Goal: Find specific page/section: Find specific page/section

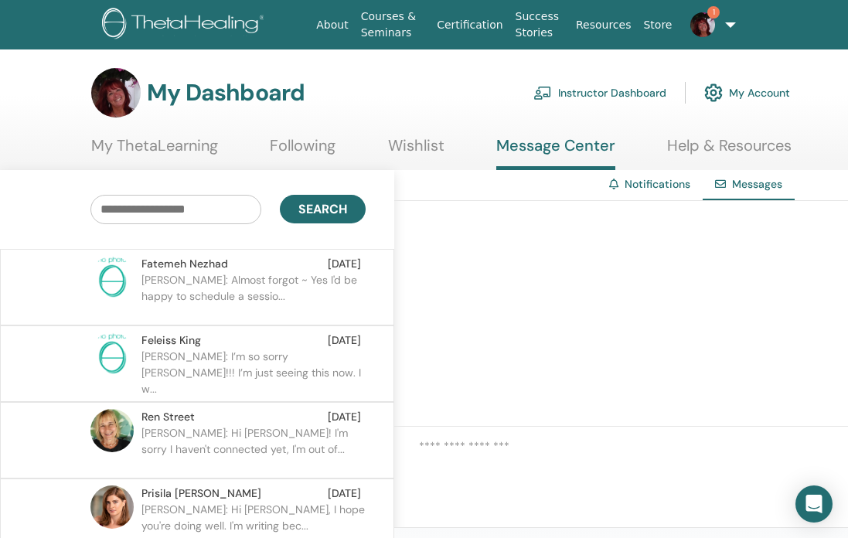
click at [610, 90] on link "Instructor Dashboard" at bounding box center [599, 93] width 133 height 34
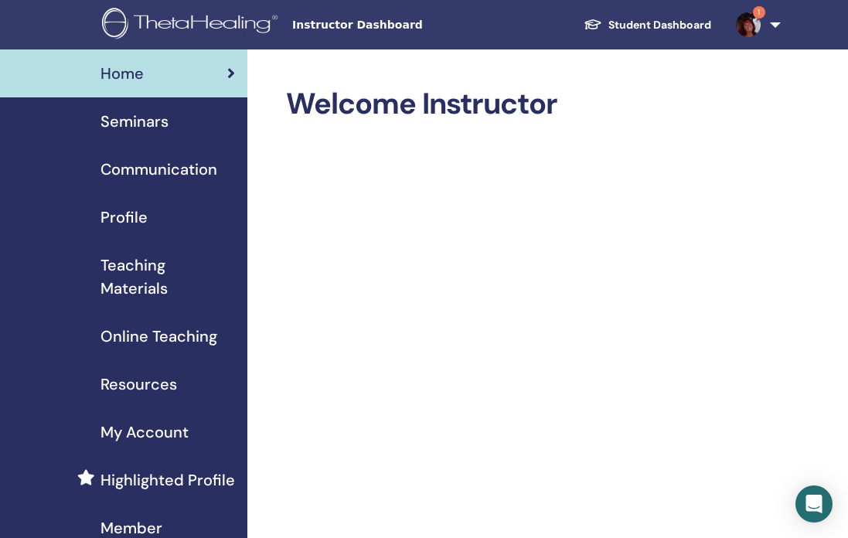
click at [759, 13] on span "1" at bounding box center [759, 12] width 12 height 12
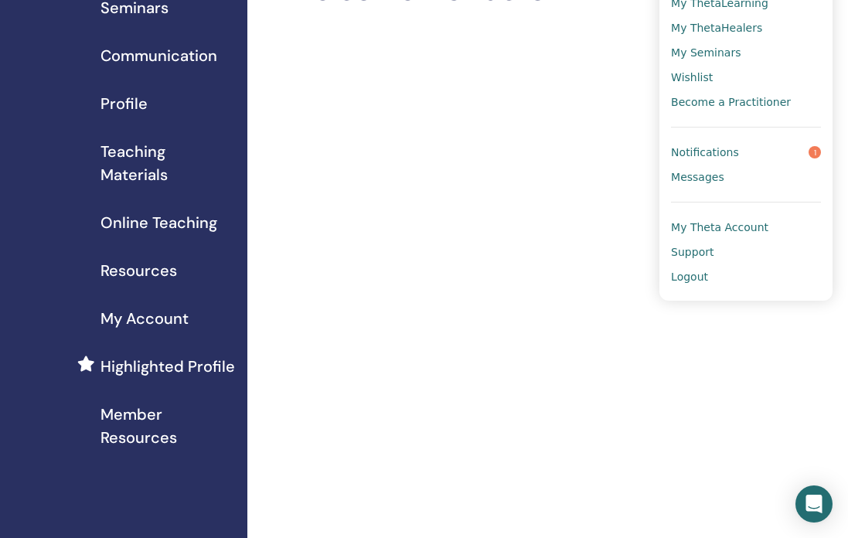
scroll to position [112, 0]
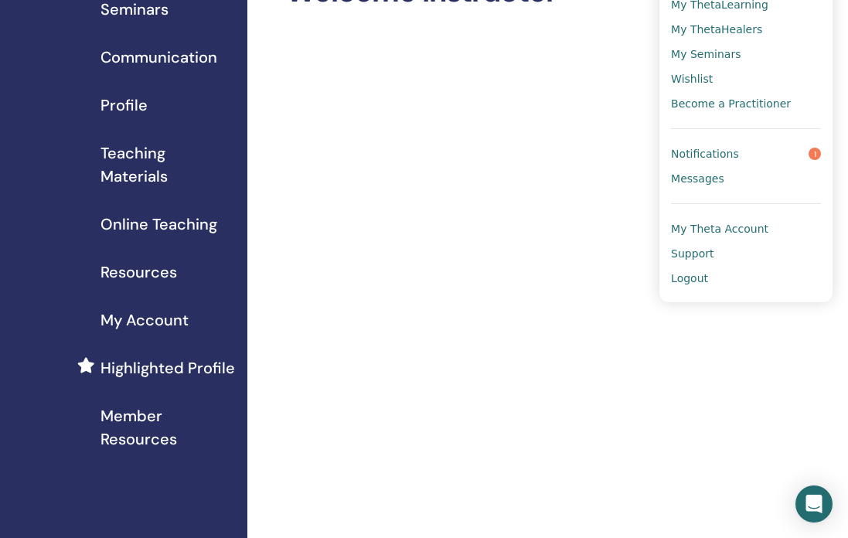
click at [717, 161] on span "Notifications" at bounding box center [705, 154] width 68 height 14
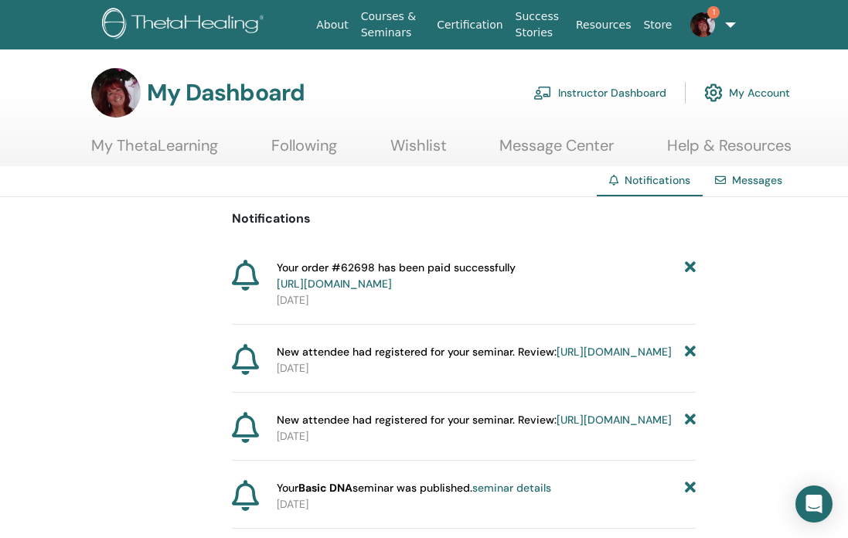
click at [556, 359] on link "[URL][DOMAIN_NAME]" at bounding box center [613, 352] width 115 height 14
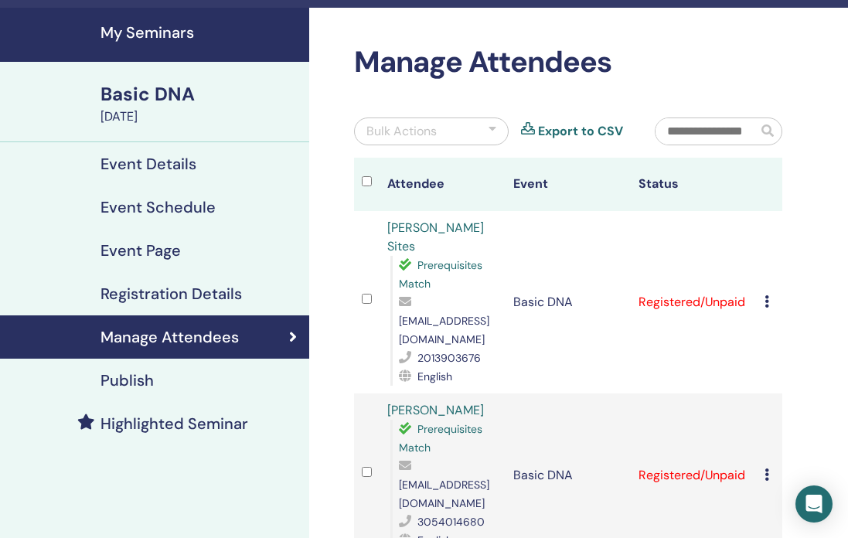
scroll to position [48, 0]
